Goal: Book appointment/travel/reservation

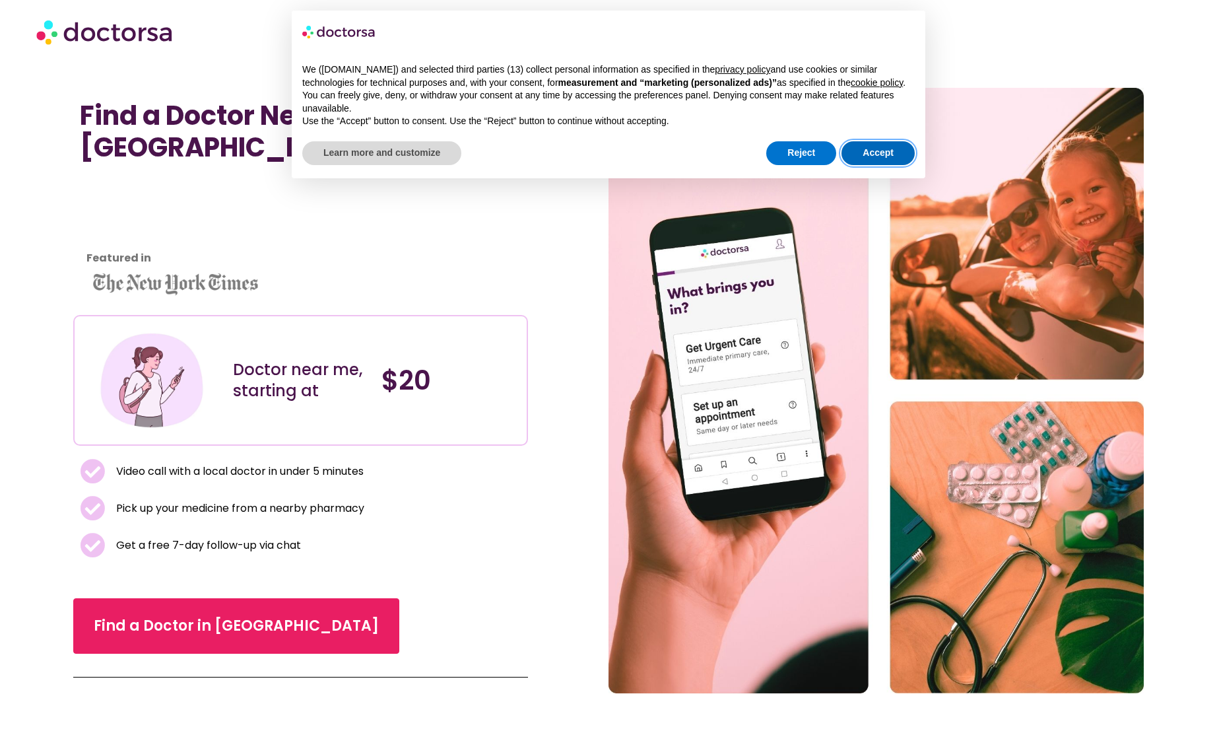
click at [876, 165] on button "Accept" at bounding box center [877, 153] width 73 height 24
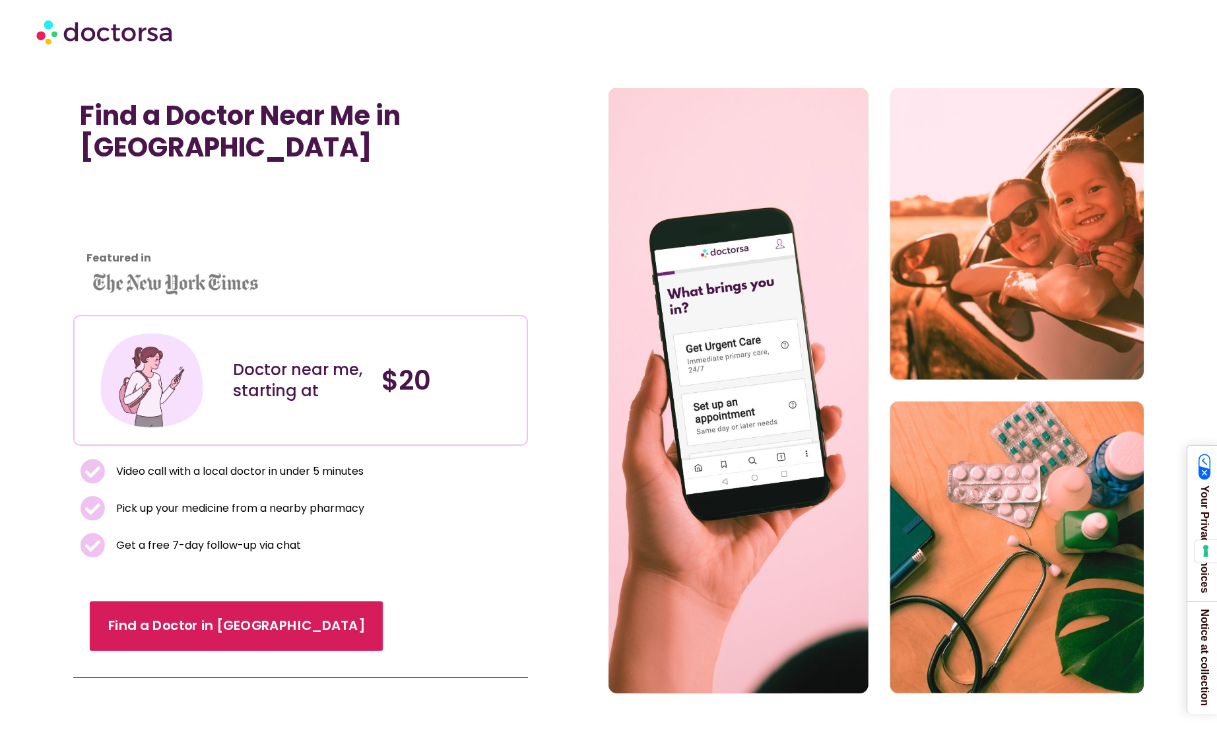
click at [242, 616] on span "Find a Doctor in [GEOGRAPHIC_DATA]" at bounding box center [236, 625] width 257 height 19
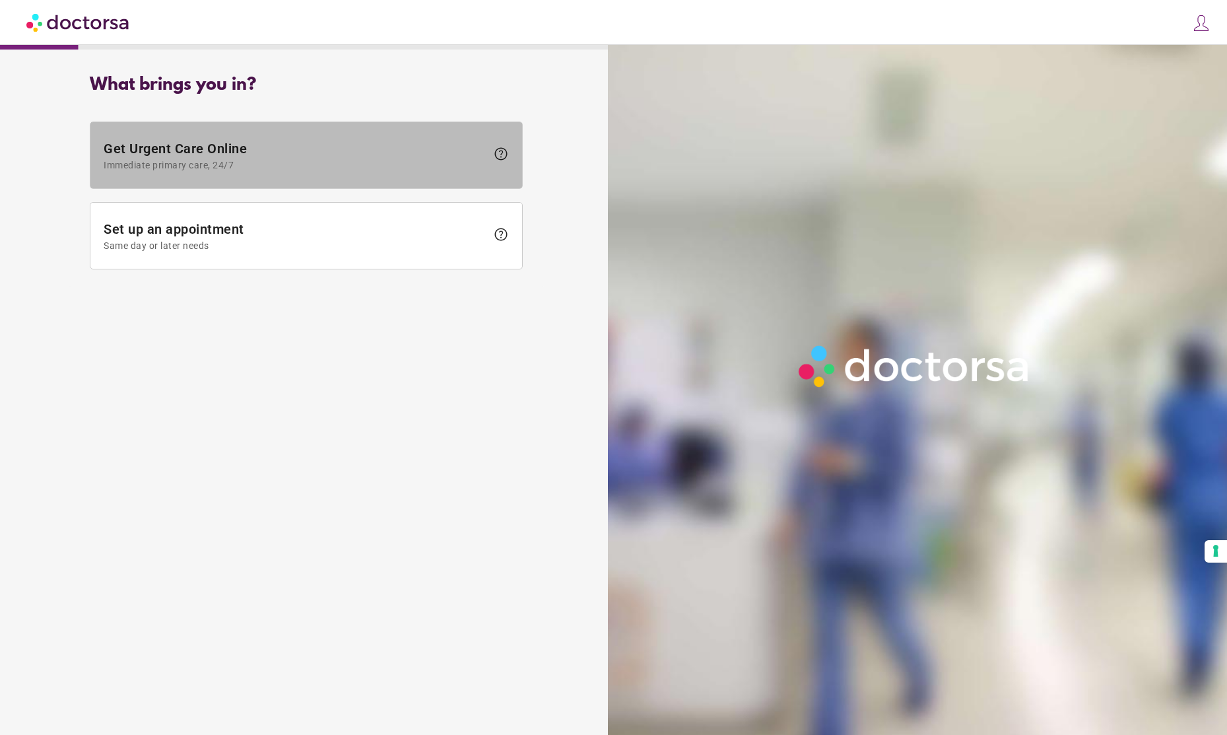
click at [465, 152] on span "Get Urgent Care Online Immediate primary care, 24/7" at bounding box center [295, 156] width 383 height 30
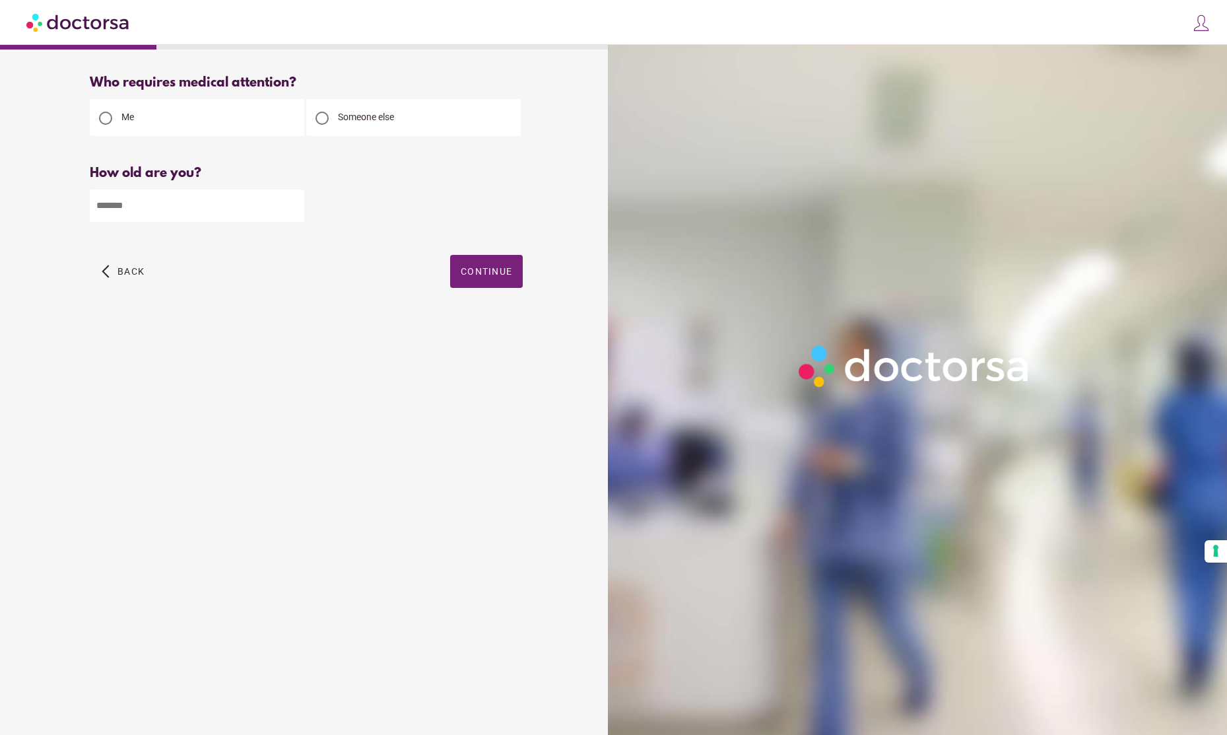
click at [271, 211] on input "number" at bounding box center [197, 205] width 214 height 32
type input "**"
click at [494, 269] on span "Continue" at bounding box center [486, 271] width 51 height 11
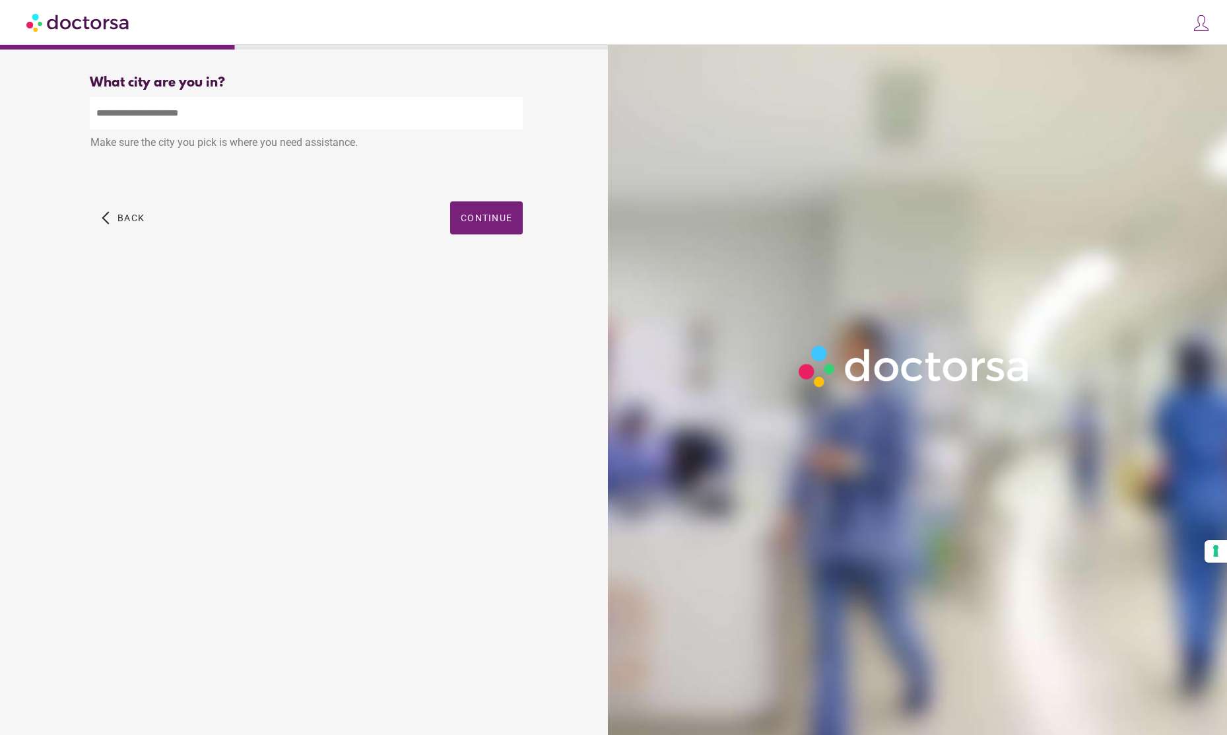
click at [323, 123] on input "text" at bounding box center [306, 113] width 433 height 32
click at [499, 215] on span "Continue" at bounding box center [486, 218] width 51 height 11
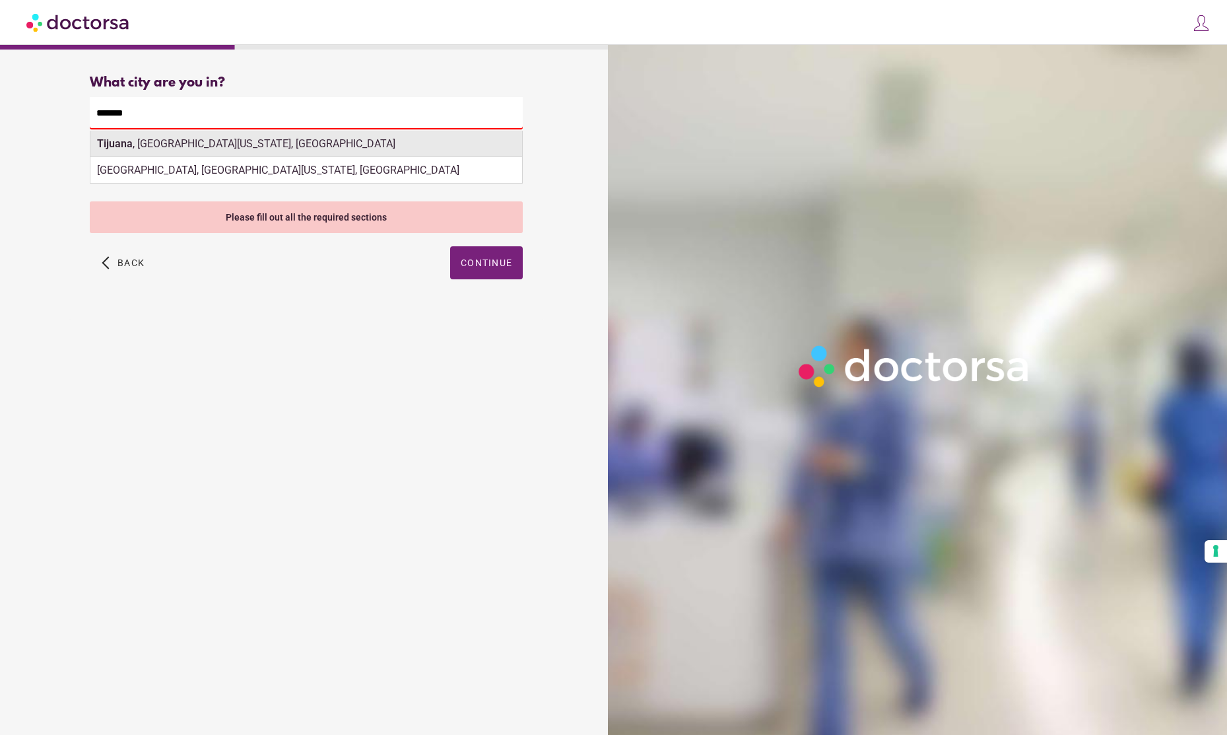
click at [242, 143] on div "Tijuana , Baja California, Mexico" at bounding box center [306, 144] width 432 height 26
type input "**********"
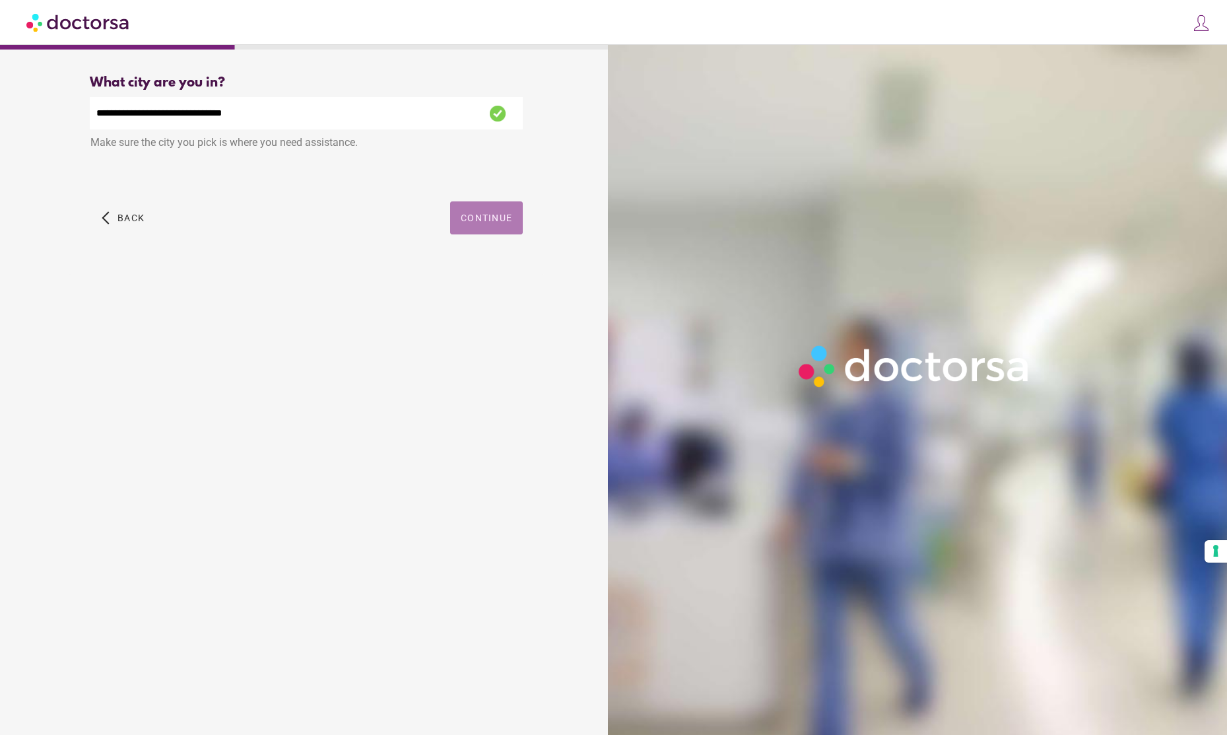
click at [490, 223] on span "Continue" at bounding box center [486, 218] width 51 height 11
